Goal: Information Seeking & Learning: Learn about a topic

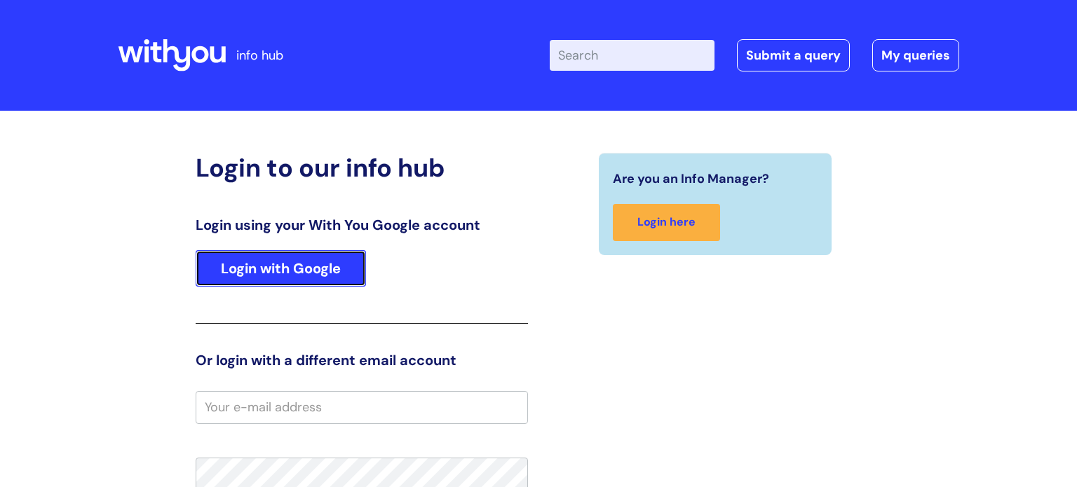
click at [309, 269] on link "Login with Google" at bounding box center [281, 268] width 170 height 36
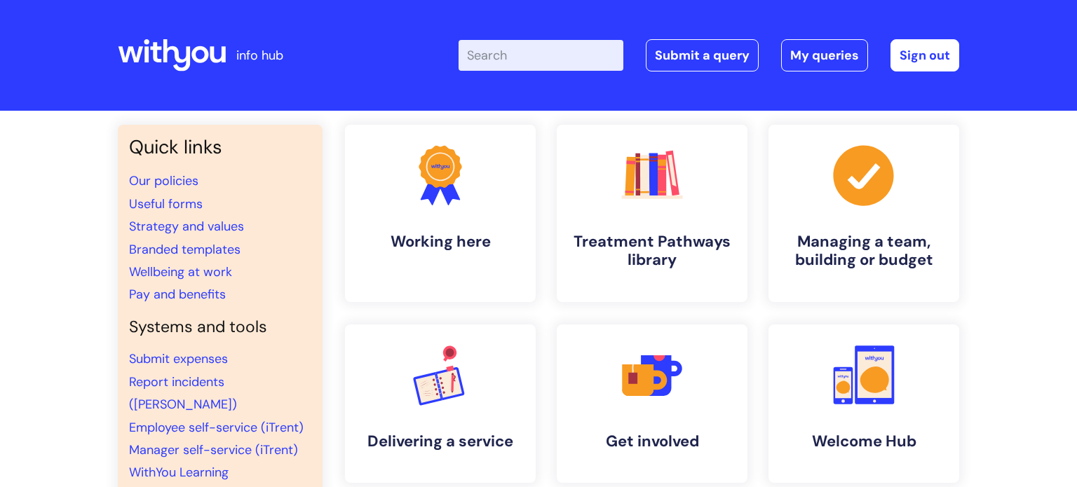
click at [534, 55] on input "Enter your search term here..." at bounding box center [541, 55] width 165 height 31
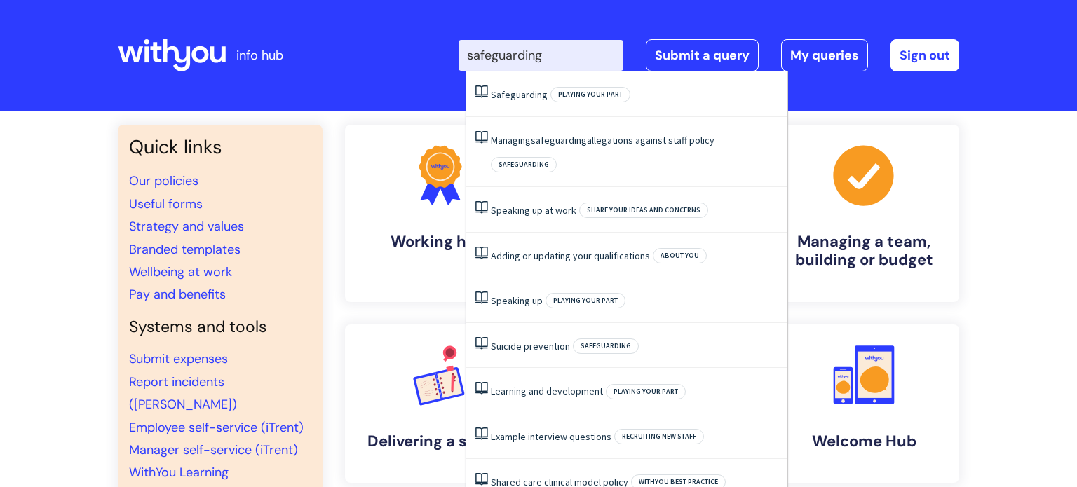
type input "safeguarding"
click button "Search" at bounding box center [0, 0] width 0 height 0
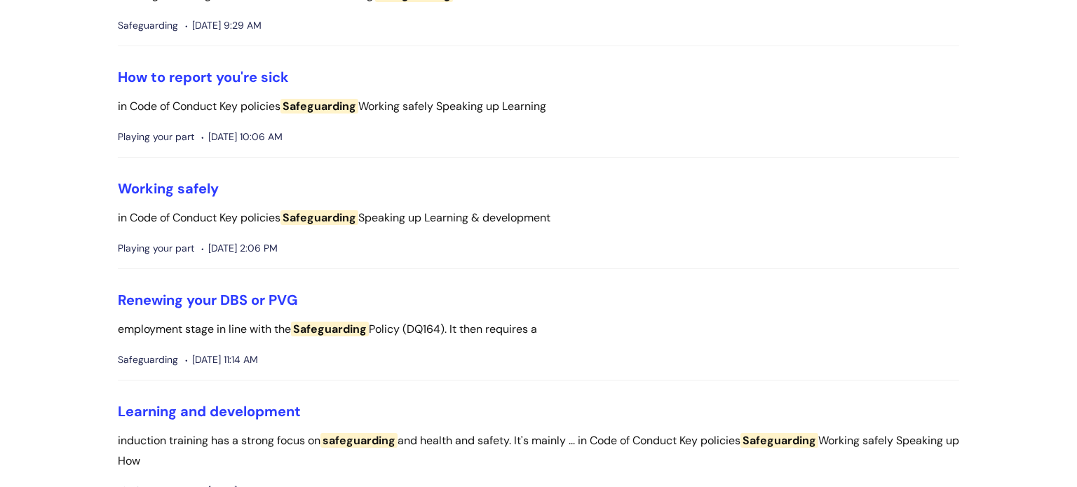
scroll to position [1166, 0]
